Goal: Task Accomplishment & Management: Manage account settings

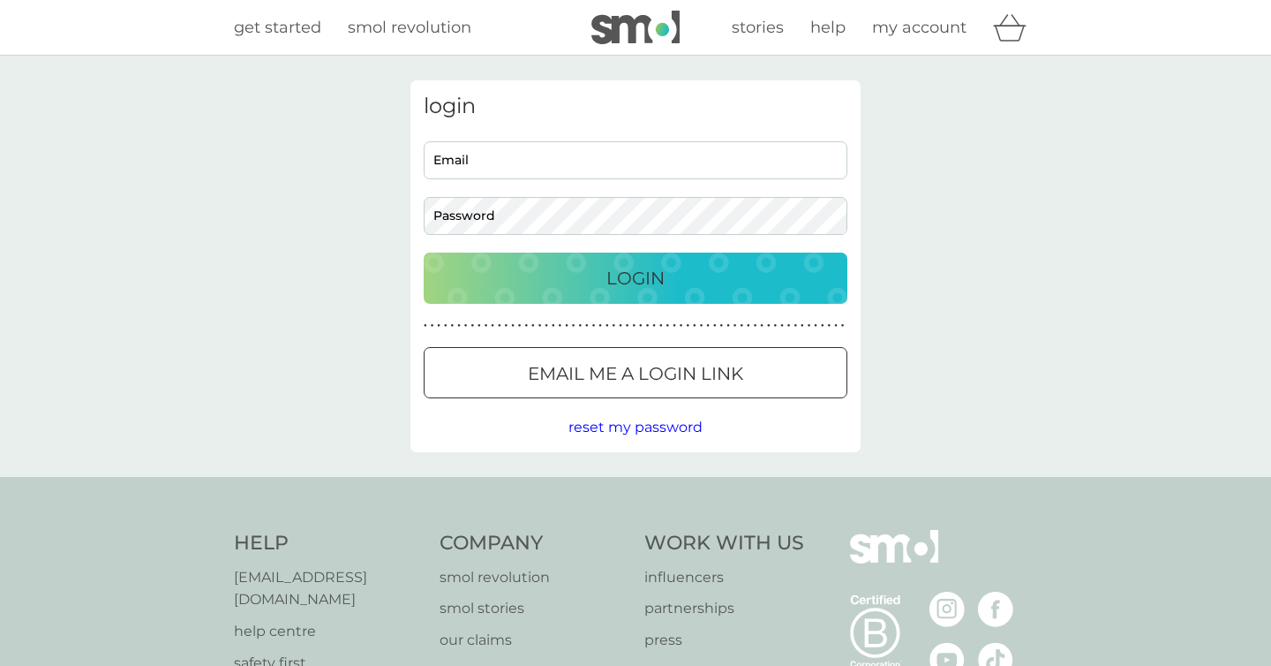
click at [636, 165] on input "Email" at bounding box center [636, 160] width 424 height 38
type input "abigaillister5@hotmail.co.uk"
click at [424, 252] on button "Login" at bounding box center [636, 277] width 424 height 51
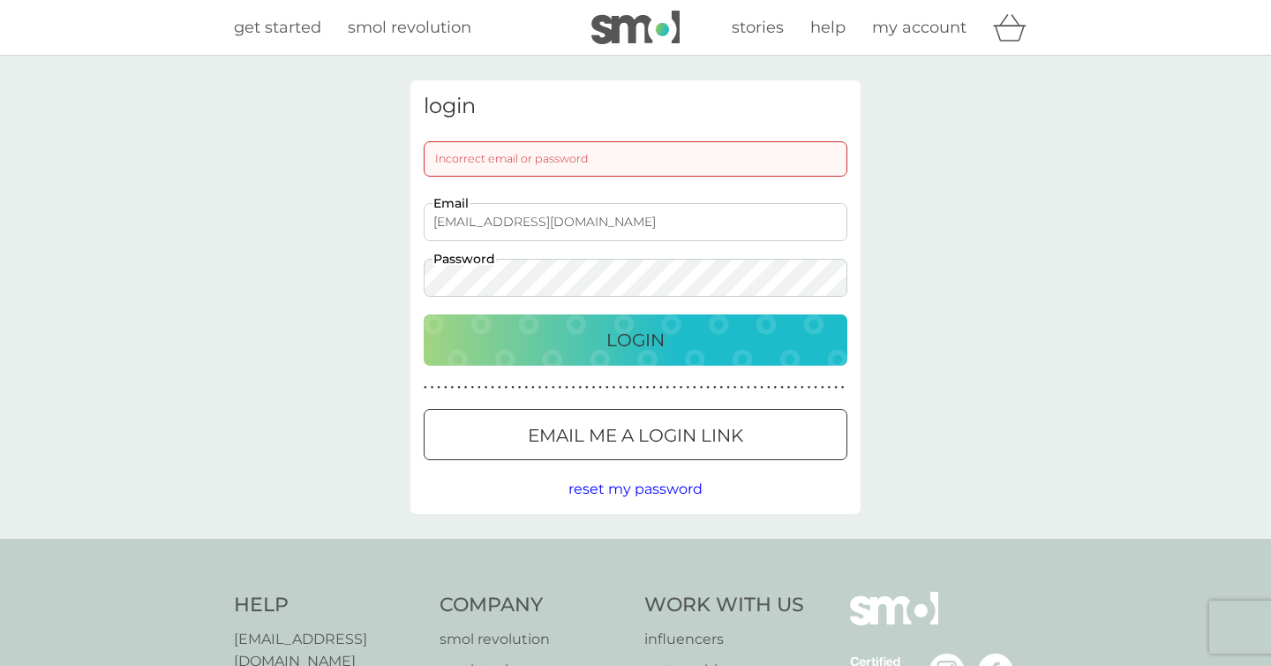
click at [373, 280] on div "login Incorrect email or password abigaillister5@hotmail.co.uk Email Password L…" at bounding box center [635, 297] width 1271 height 483
click at [515, 329] on div "Login" at bounding box center [635, 340] width 388 height 28
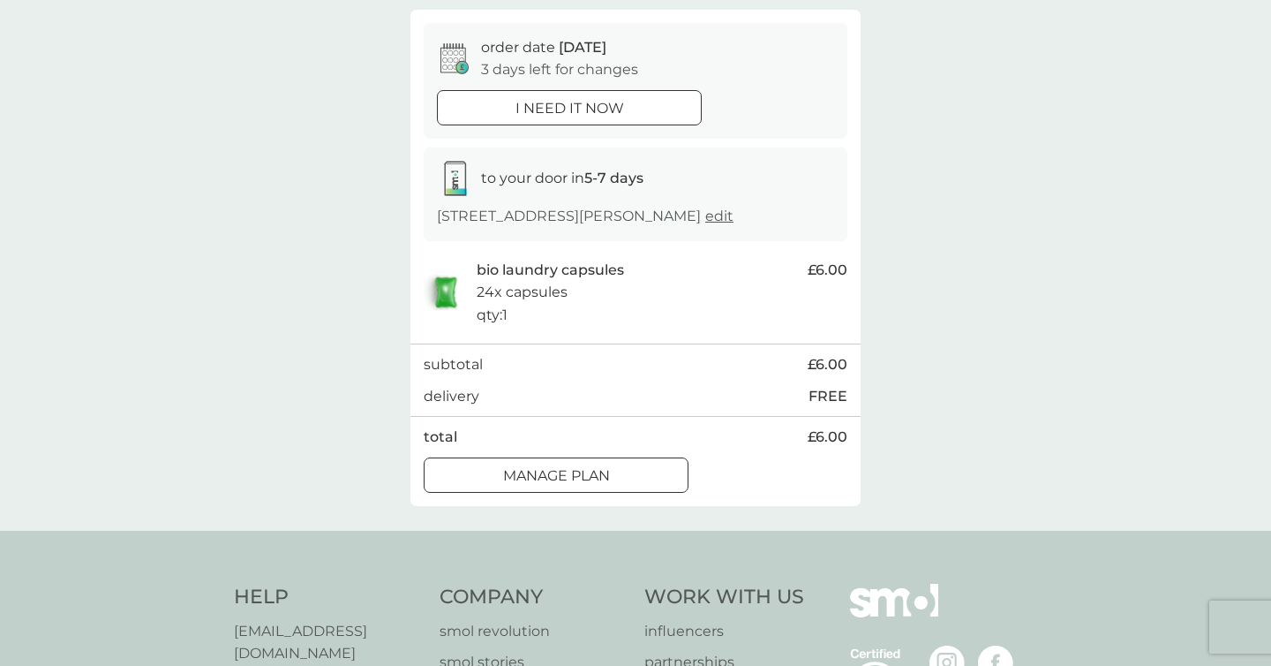
scroll to position [682, 0]
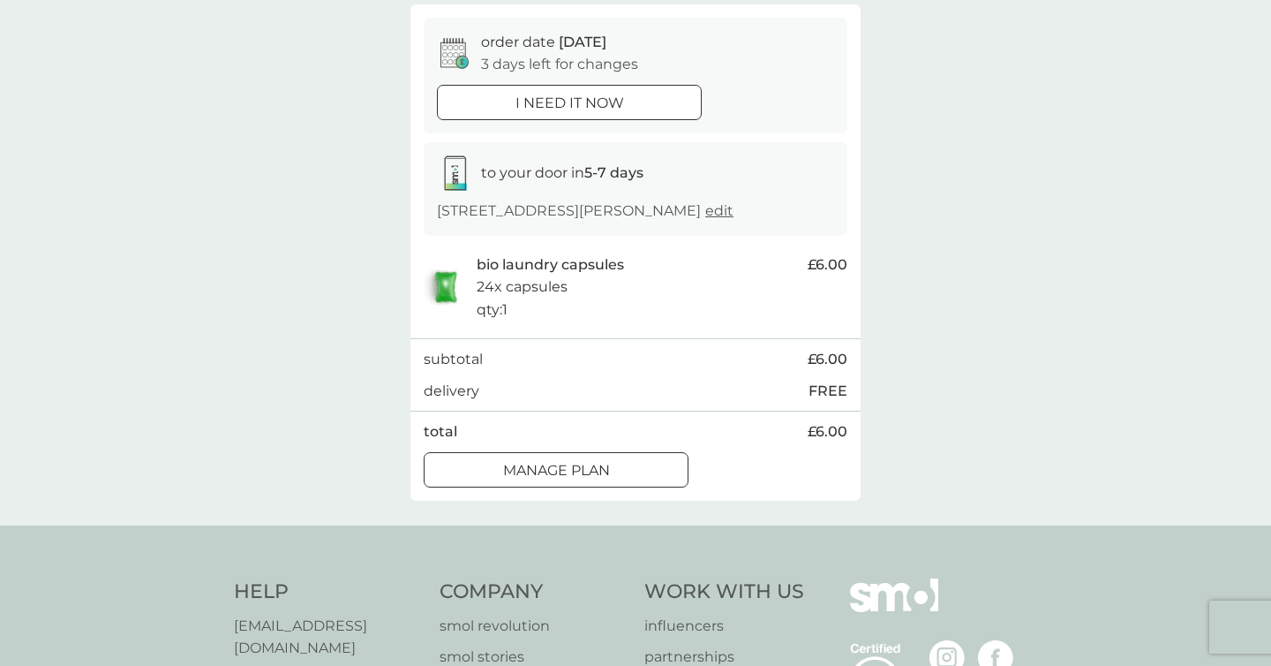
click at [599, 472] on p "Manage plan" at bounding box center [556, 470] width 107 height 23
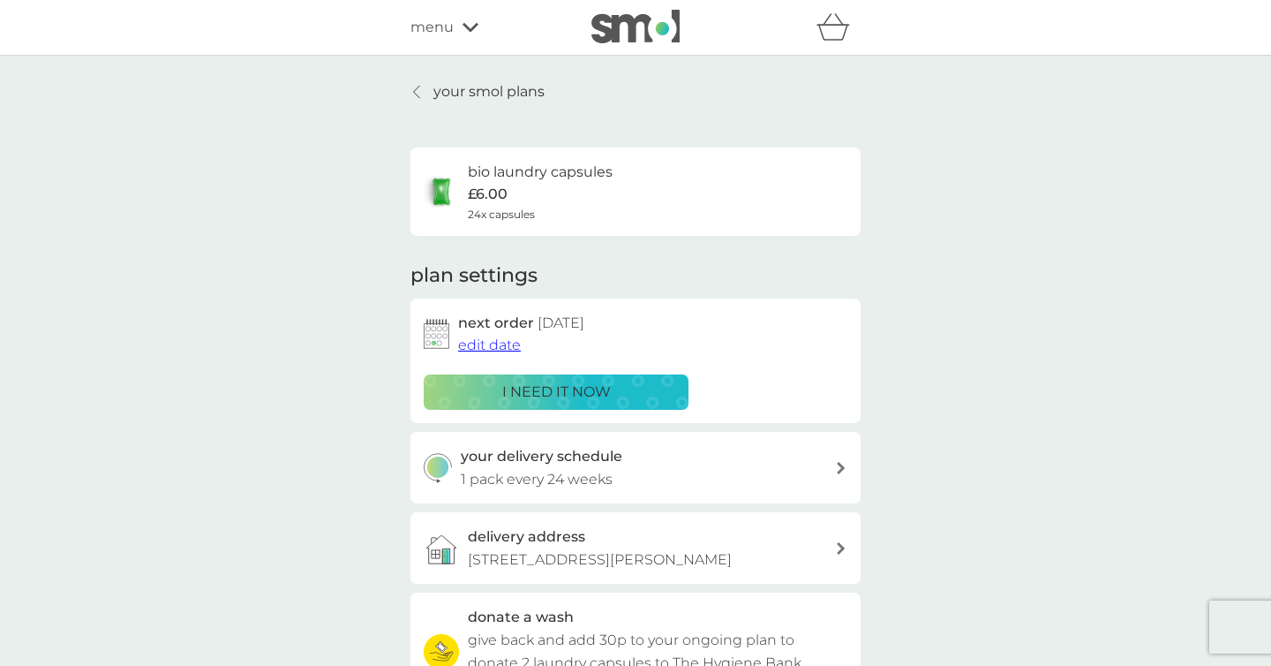
click at [512, 340] on span "edit date" at bounding box center [489, 344] width 63 height 17
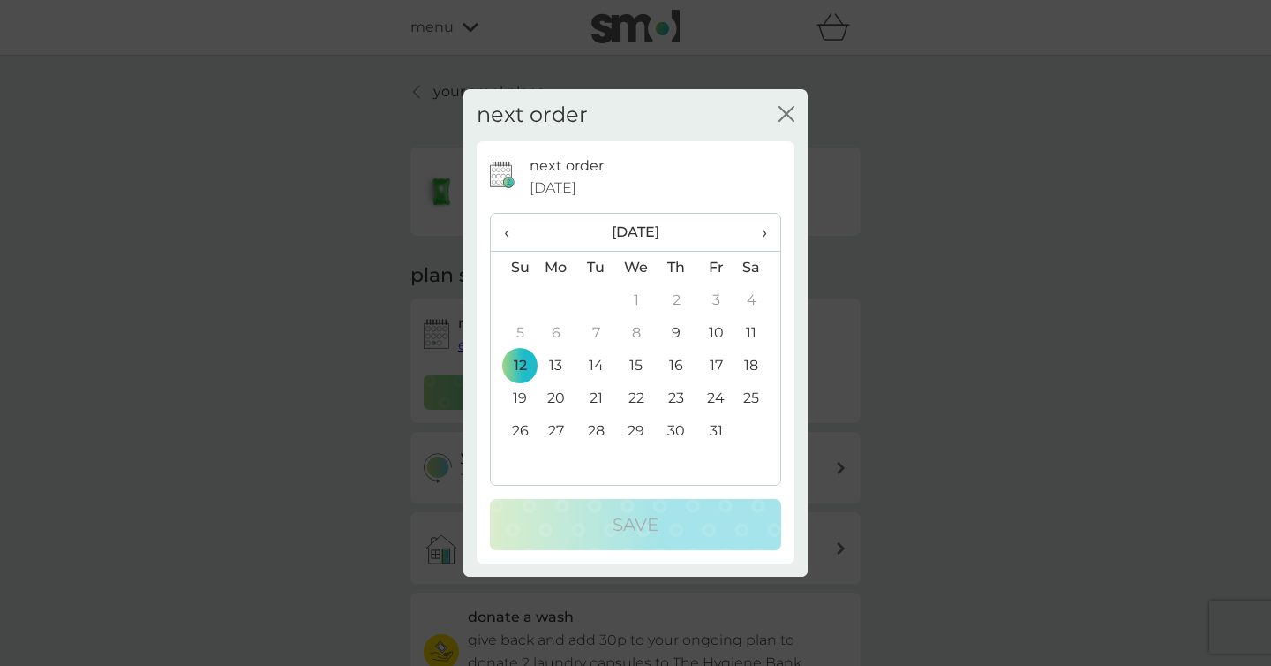
click at [761, 226] on span "›" at bounding box center [758, 232] width 18 height 37
click at [520, 457] on td "30" at bounding box center [513, 464] width 45 height 33
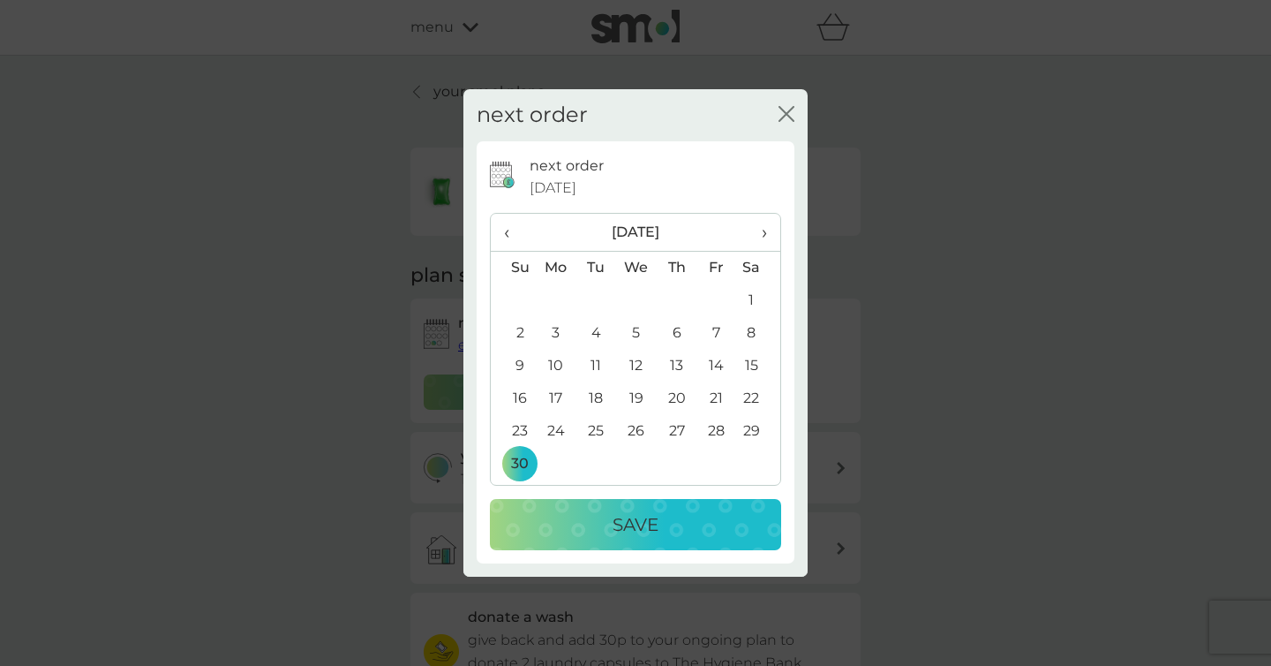
click at [571, 509] on button "Save" at bounding box center [635, 524] width 291 height 51
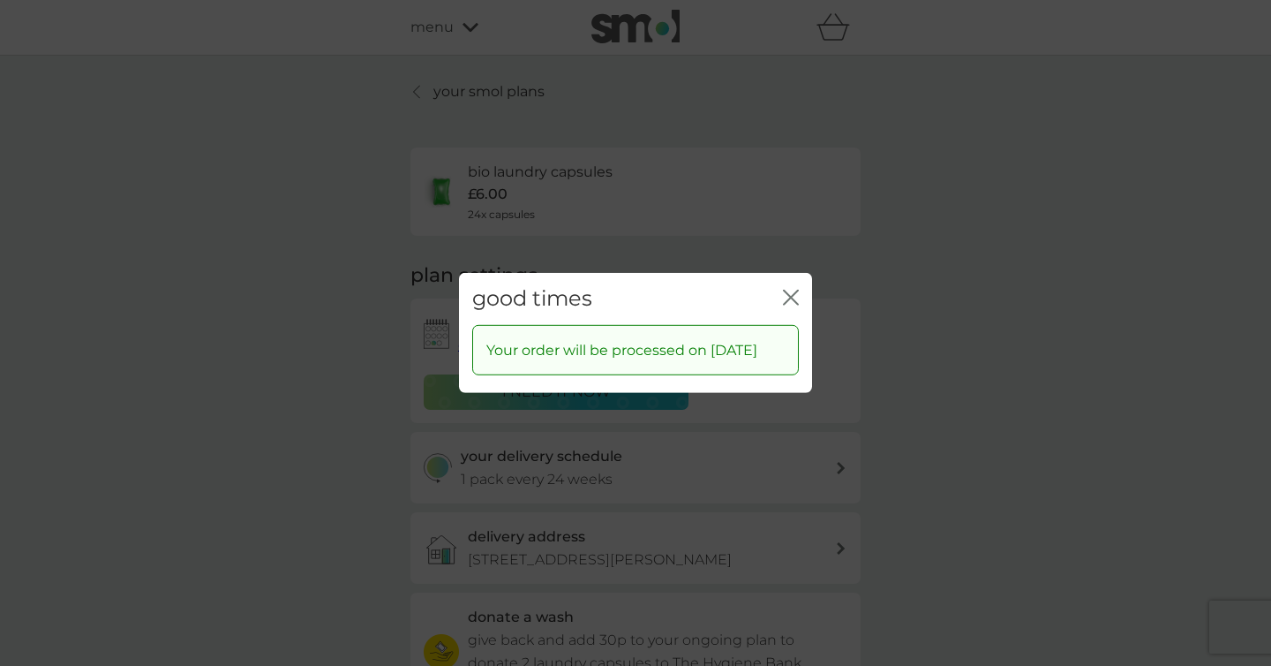
click at [788, 290] on icon "close" at bounding box center [791, 298] width 16 height 16
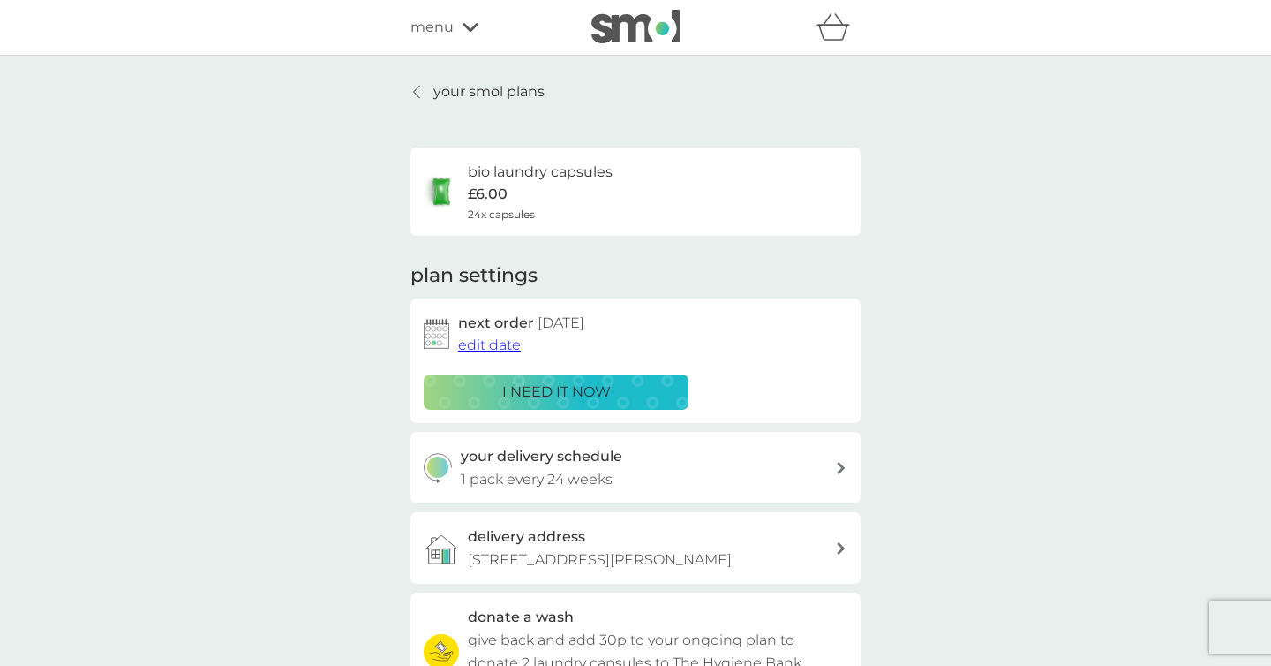
click at [465, 93] on p "your smol plans" at bounding box center [488, 91] width 111 height 23
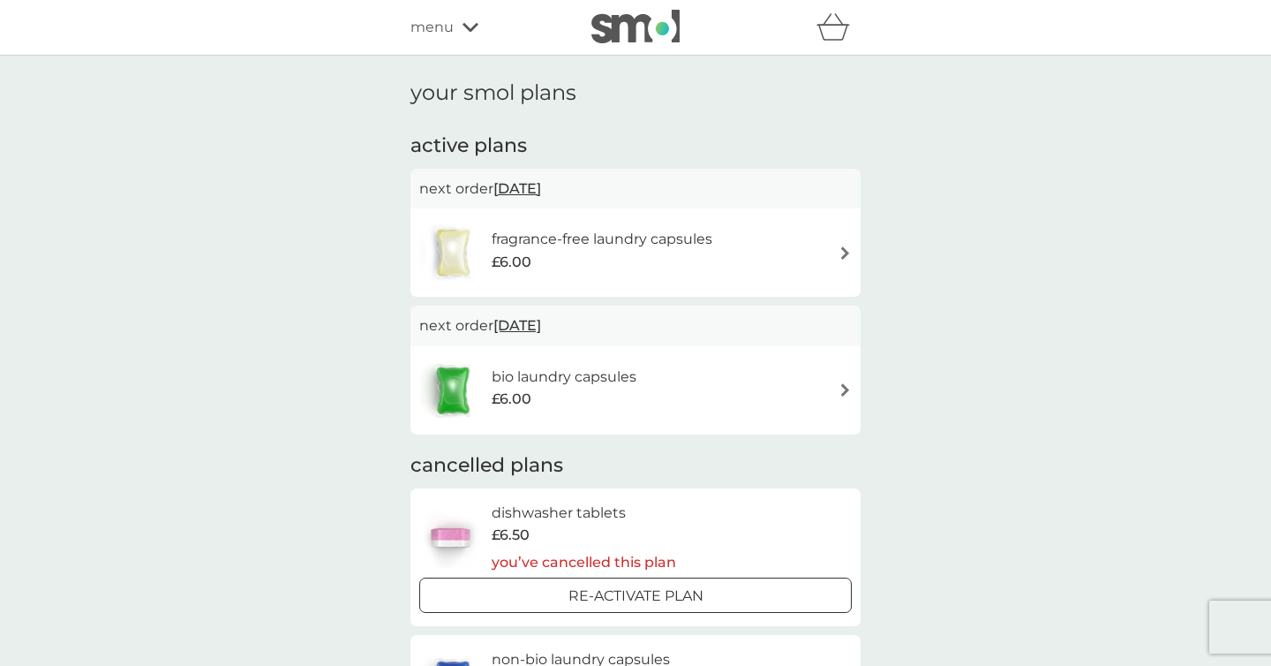
click at [458, 37] on div "menu" at bounding box center [485, 27] width 150 height 23
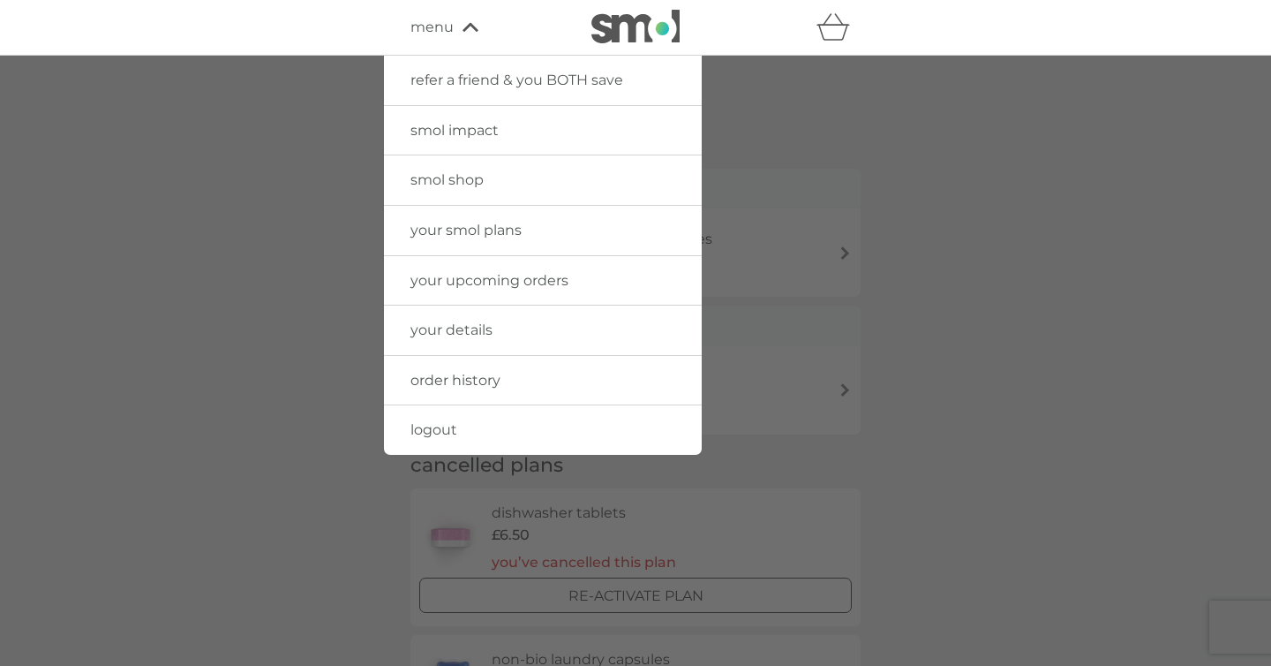
click at [315, 185] on div at bounding box center [635, 389] width 1271 height 666
